Goal: Task Accomplishment & Management: Use online tool/utility

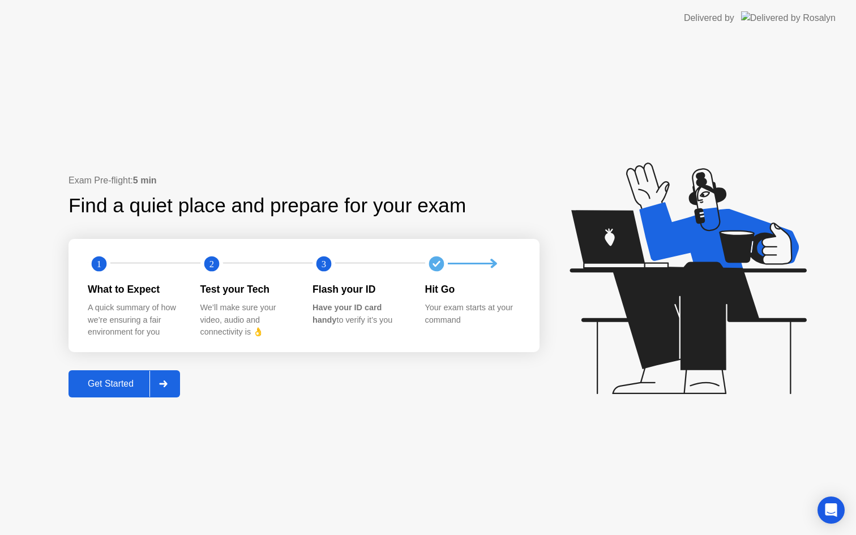
click at [174, 381] on div at bounding box center [163, 384] width 27 height 26
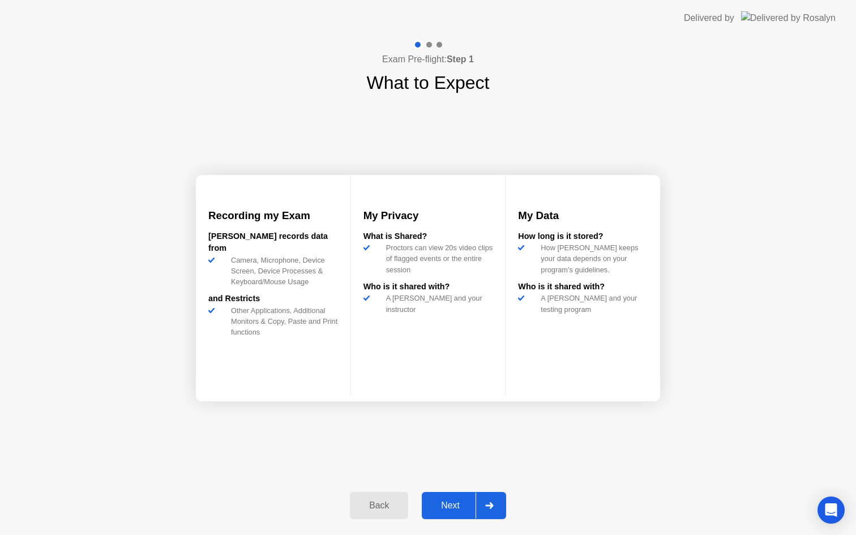
click at [451, 509] on div "Next" at bounding box center [450, 506] width 50 height 10
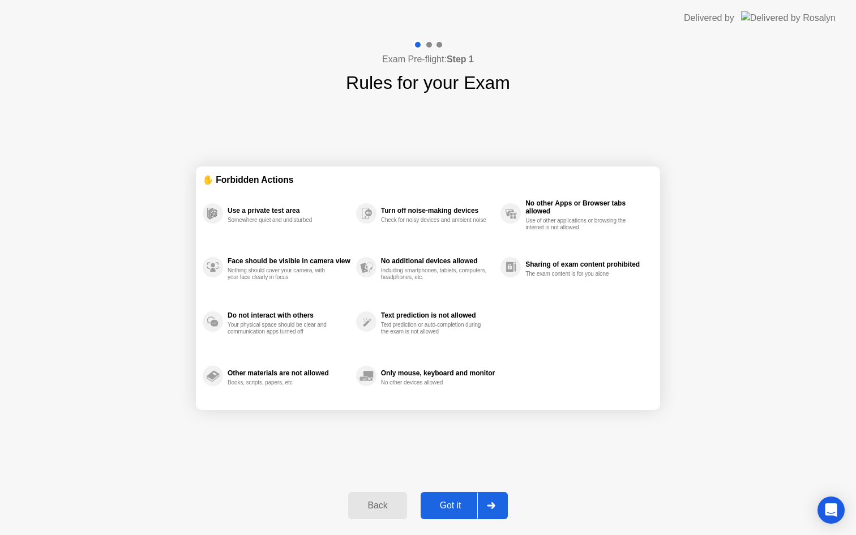
click at [451, 509] on div "Got it" at bounding box center [450, 506] width 53 height 10
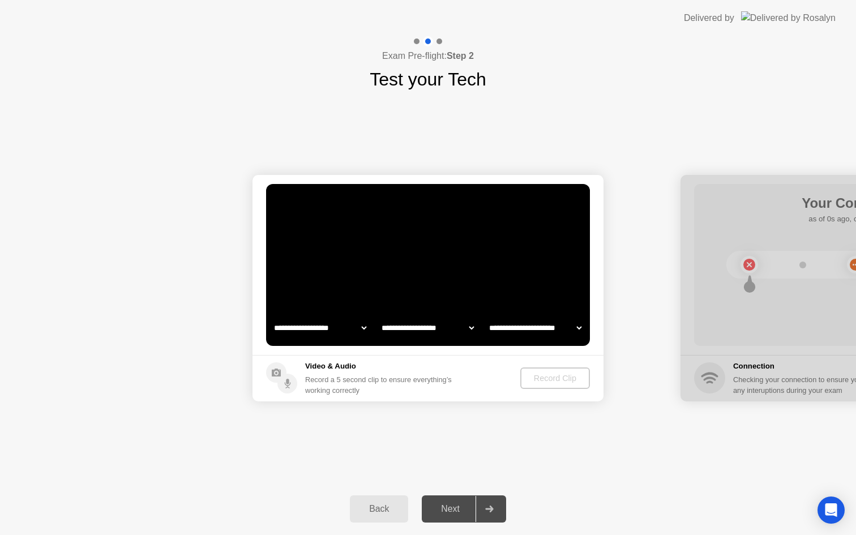
select select "**********"
select select "*******"
click at [550, 378] on div "Record Clip" at bounding box center [556, 378] width 61 height 9
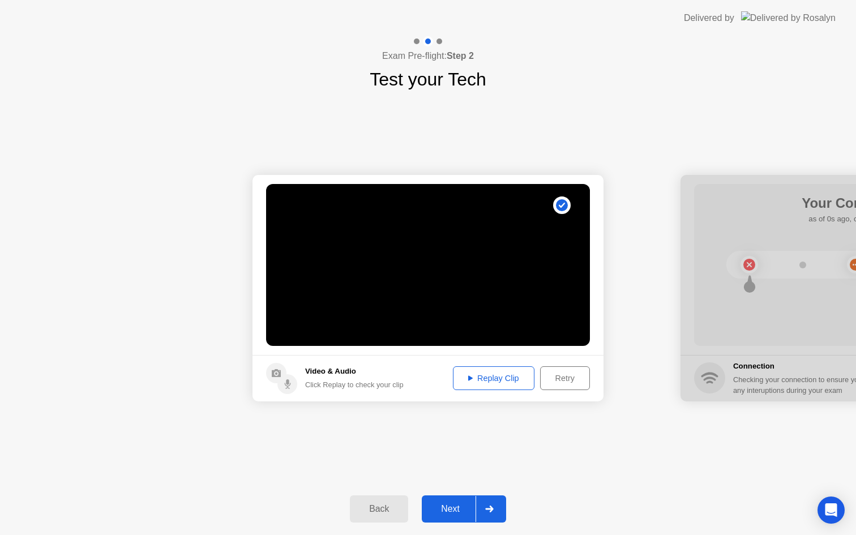
click at [450, 510] on div "Next" at bounding box center [450, 509] width 50 height 10
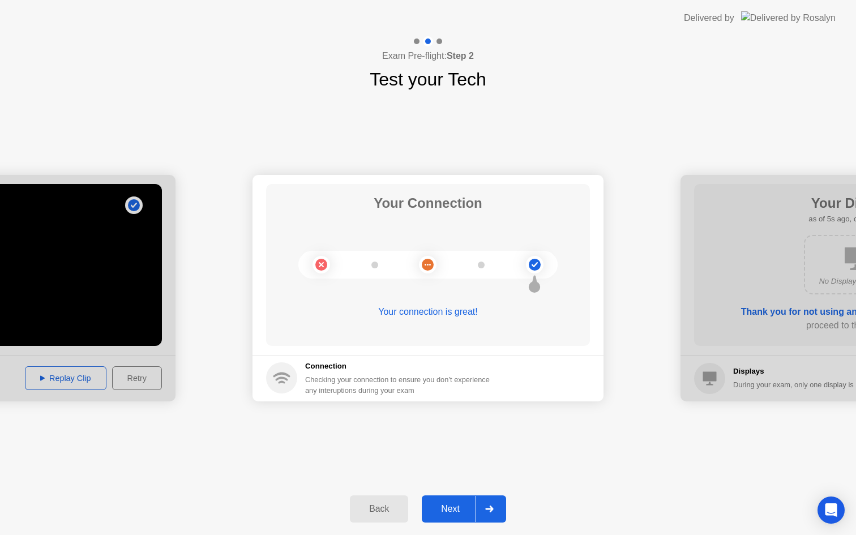
click at [450, 510] on div "Next" at bounding box center [450, 509] width 50 height 10
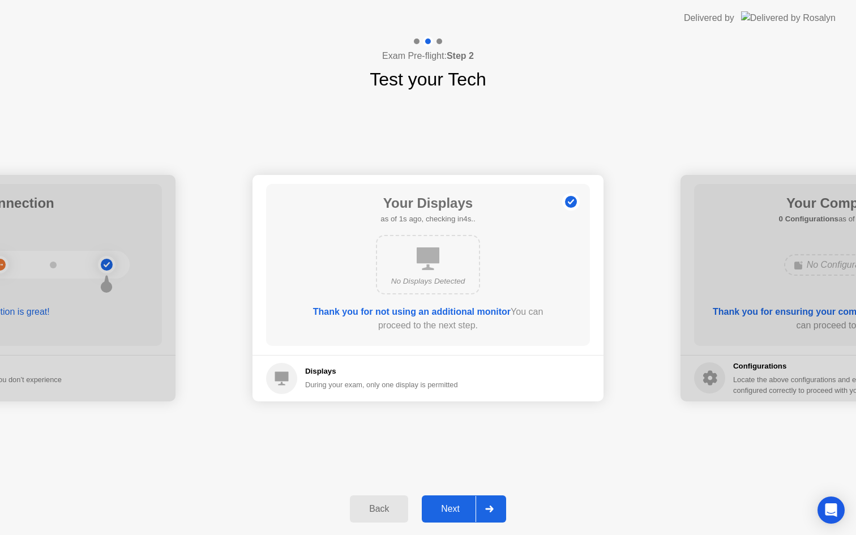
click at [450, 510] on div "Next" at bounding box center [450, 509] width 50 height 10
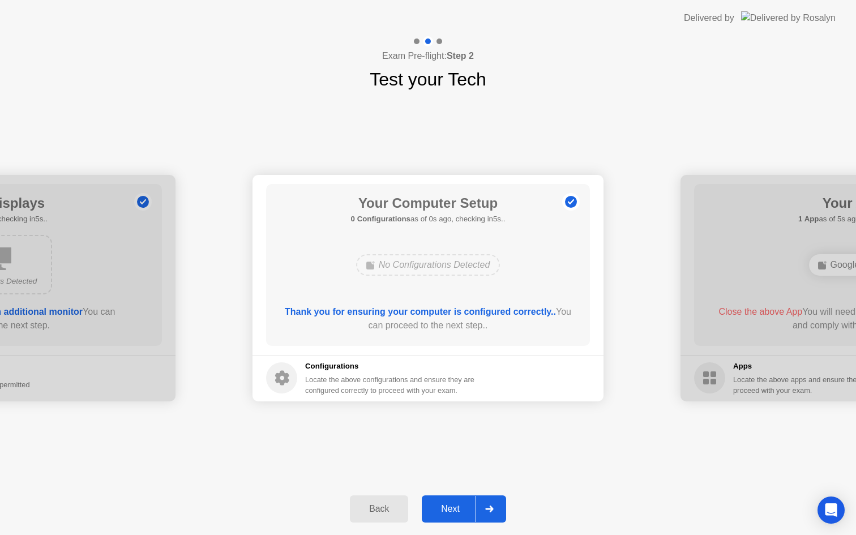
click at [450, 510] on div "Next" at bounding box center [450, 509] width 50 height 10
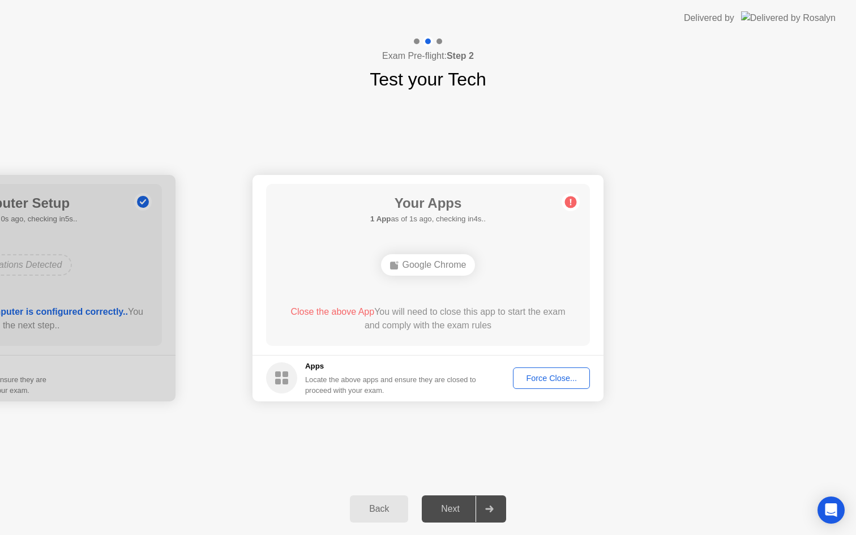
click at [551, 379] on div "Force Close..." at bounding box center [551, 378] width 69 height 9
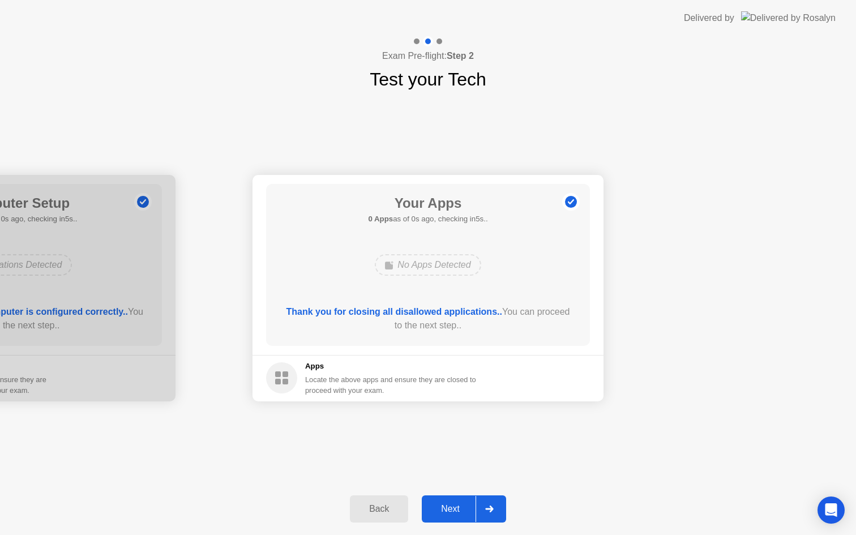
click at [459, 507] on div "Next" at bounding box center [450, 509] width 50 height 10
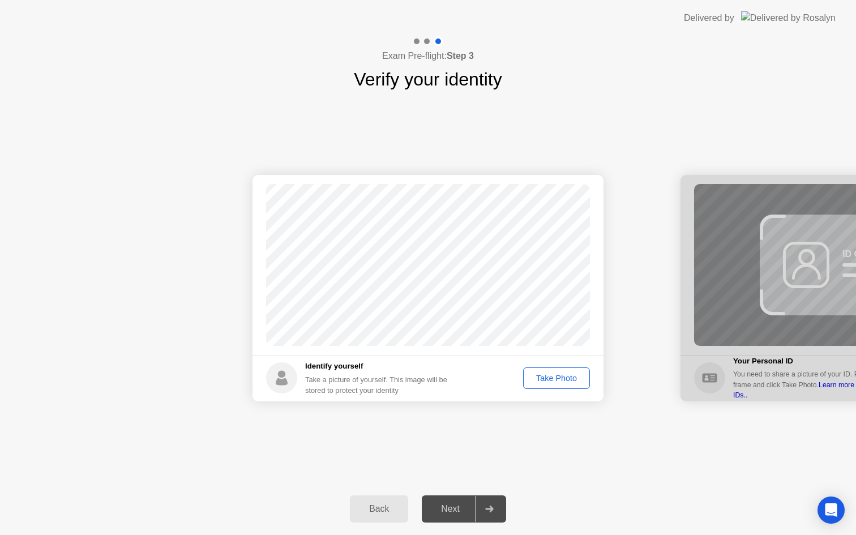
click at [561, 377] on div "Take Photo" at bounding box center [556, 378] width 59 height 9
click at [457, 509] on div "Next" at bounding box center [450, 509] width 50 height 10
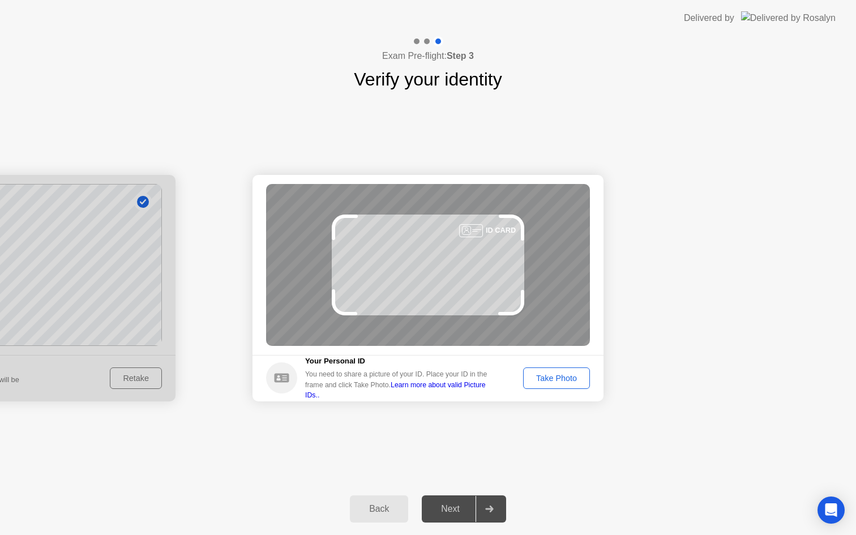
click at [565, 377] on div "Take Photo" at bounding box center [556, 378] width 59 height 9
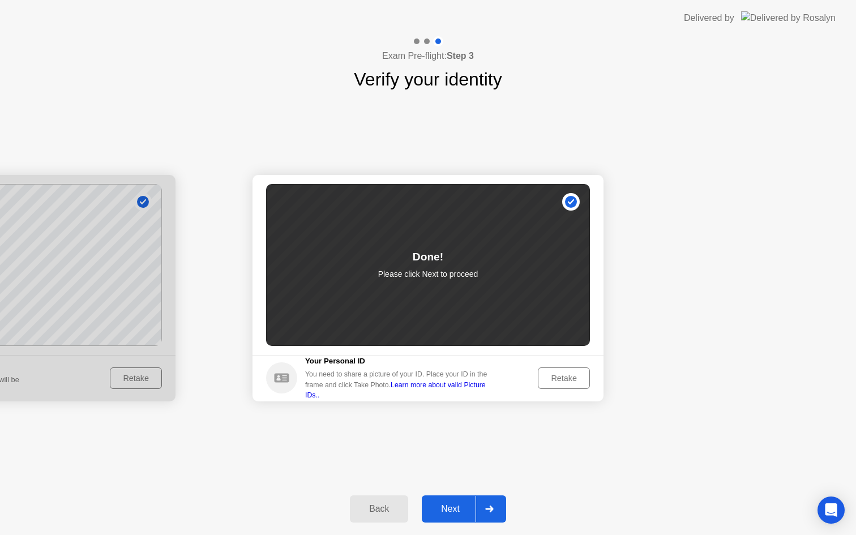
click at [458, 506] on div "Next" at bounding box center [450, 509] width 50 height 10
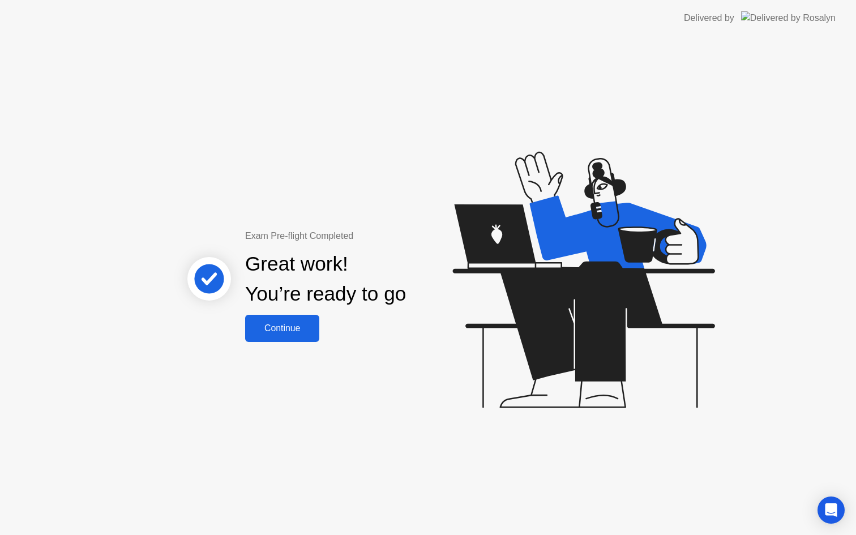
click at [301, 329] on div "Continue" at bounding box center [282, 328] width 67 height 10
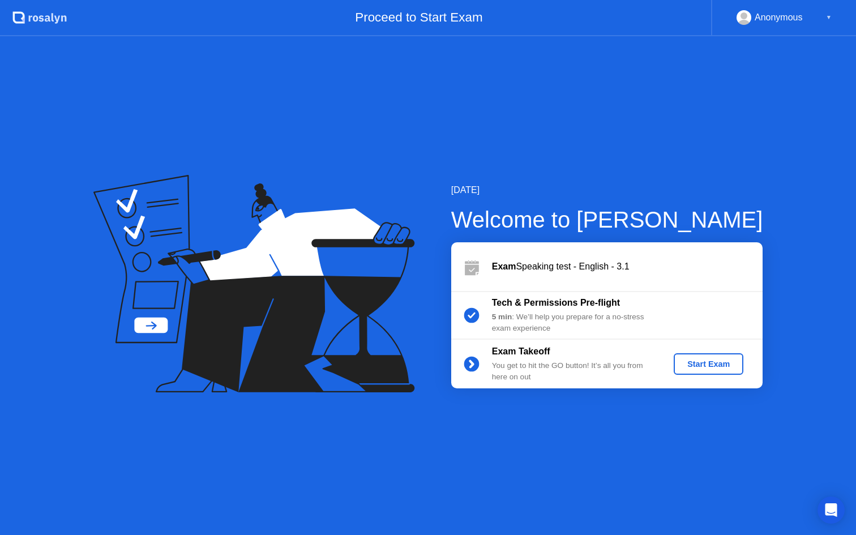
click at [682, 362] on div "Start Exam" at bounding box center [709, 364] width 61 height 9
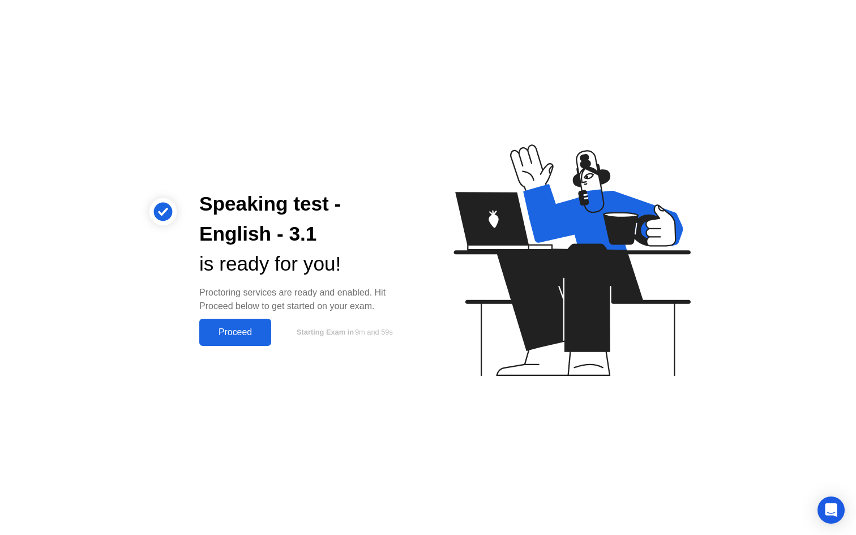
click at [251, 332] on div "Proceed" at bounding box center [235, 332] width 65 height 10
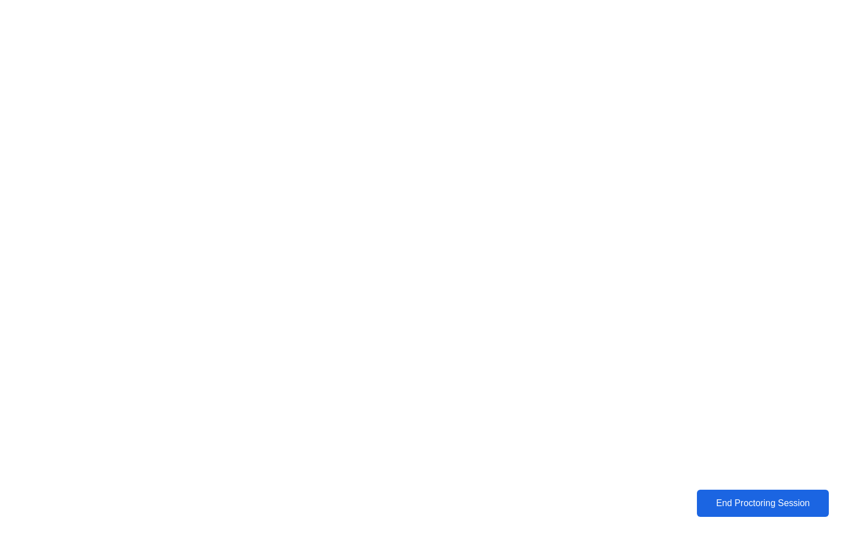
click at [728, 499] on div "End Proctoring Session" at bounding box center [763, 503] width 126 height 10
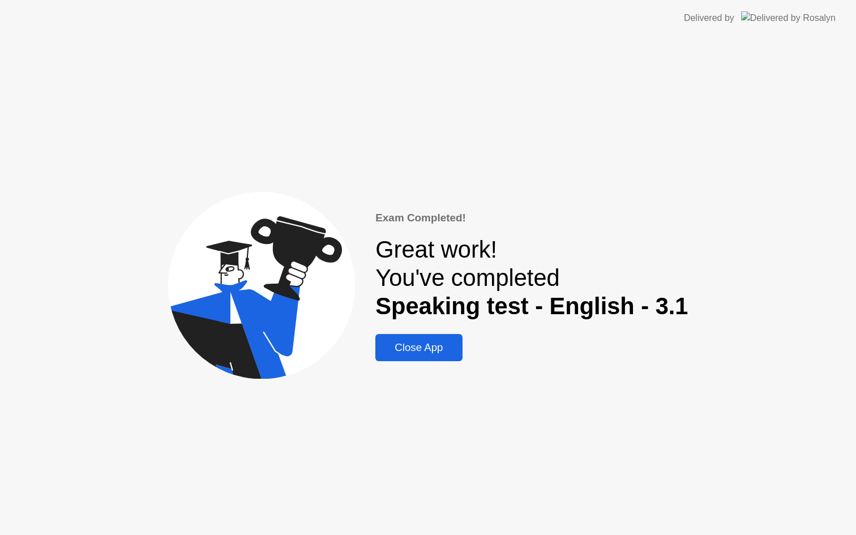
click at [415, 348] on div "Close App" at bounding box center [419, 348] width 80 height 12
